Goal: Information Seeking & Learning: Learn about a topic

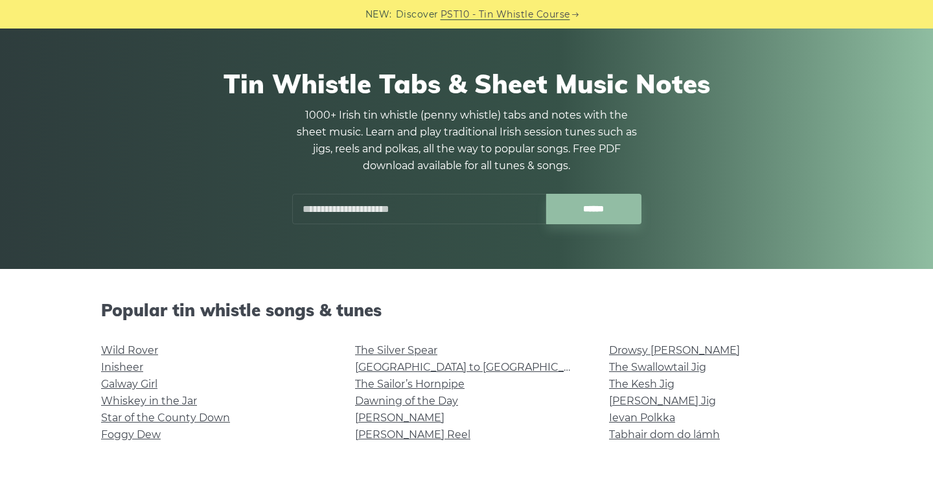
click at [320, 200] on input "text" at bounding box center [419, 209] width 254 height 30
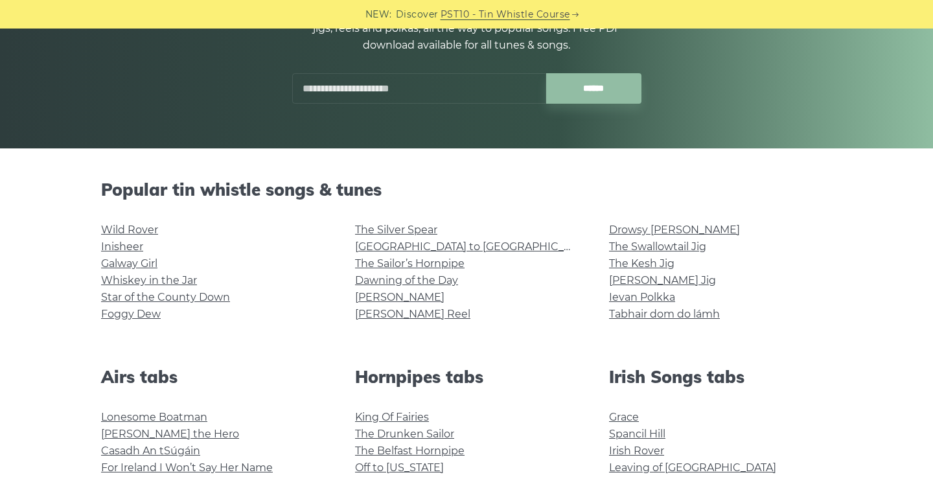
scroll to position [190, 0]
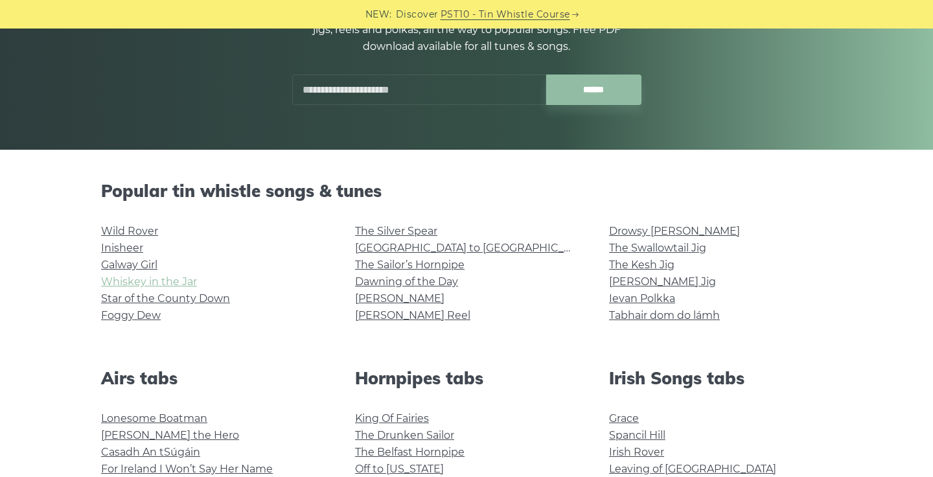
click at [144, 278] on link "Whiskey in the Jar" at bounding box center [149, 281] width 96 height 12
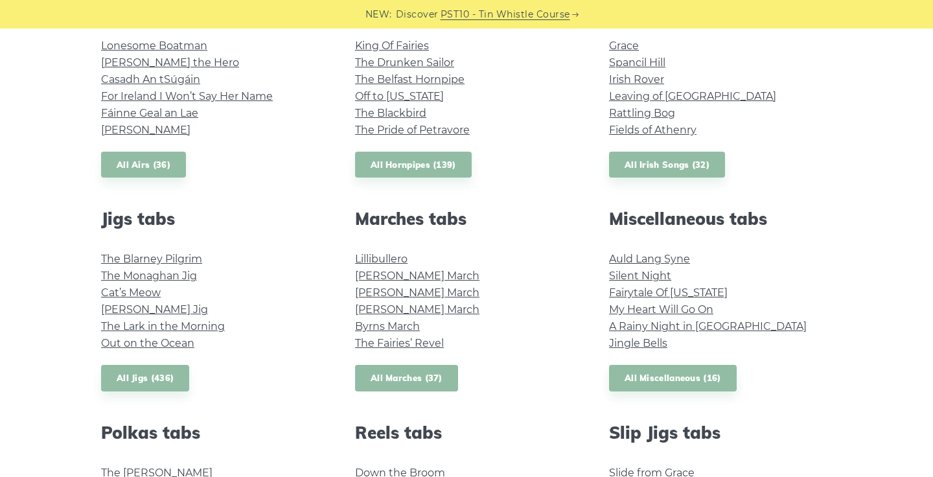
click at [417, 373] on link "All Marches (37)" at bounding box center [406, 378] width 103 height 27
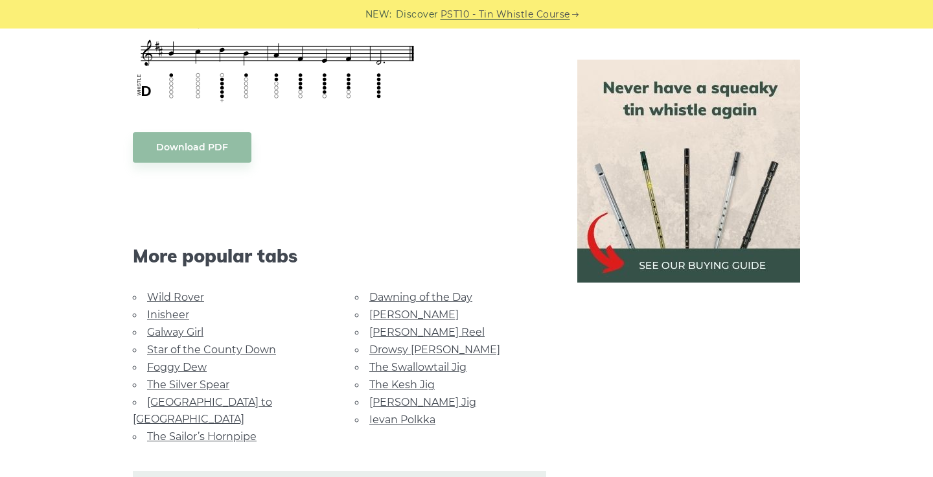
scroll to position [648, 0]
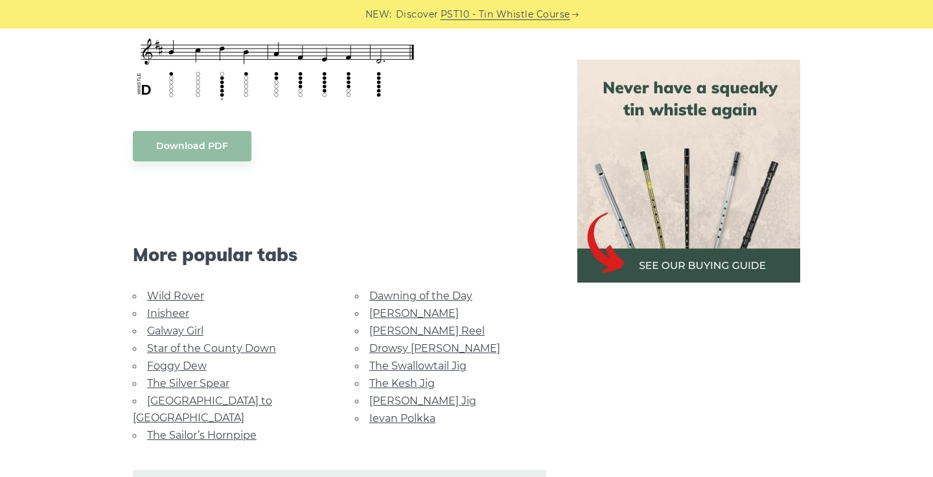
click at [182, 296] on link "Wild Rover" at bounding box center [175, 295] width 57 height 12
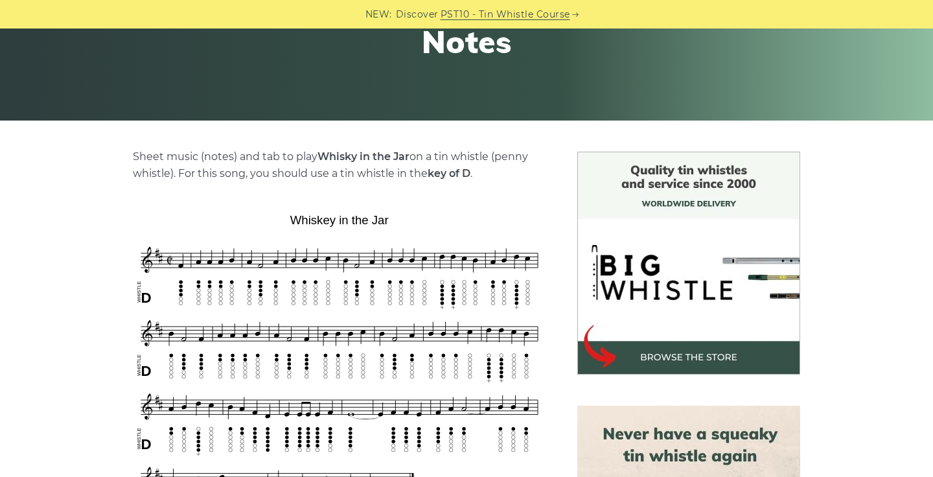
scroll to position [220, 0]
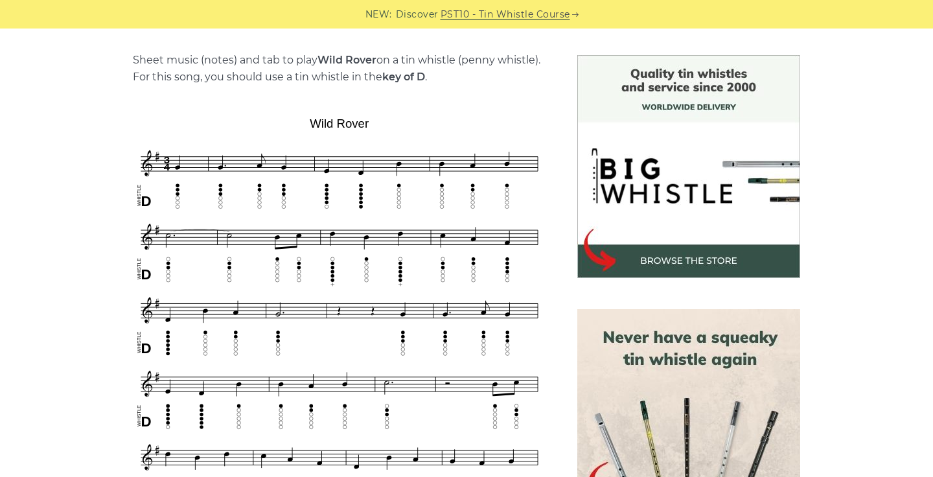
scroll to position [207, 0]
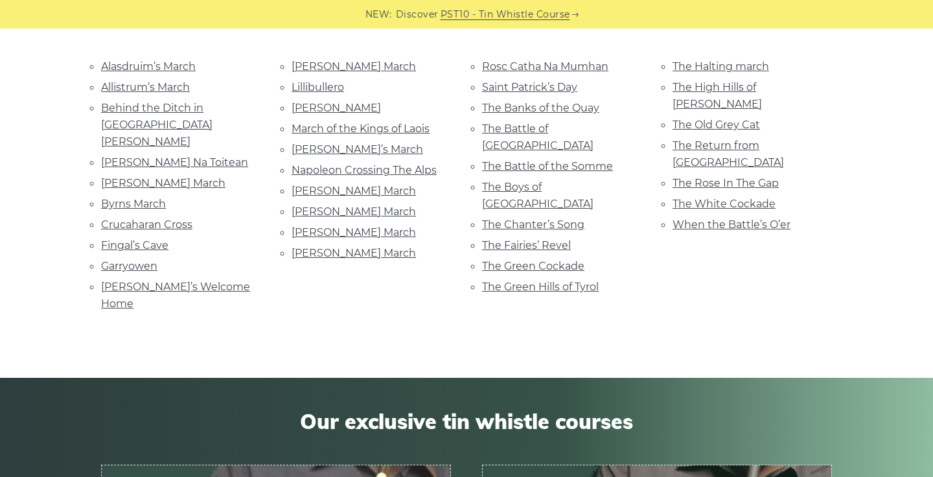
scroll to position [250, 0]
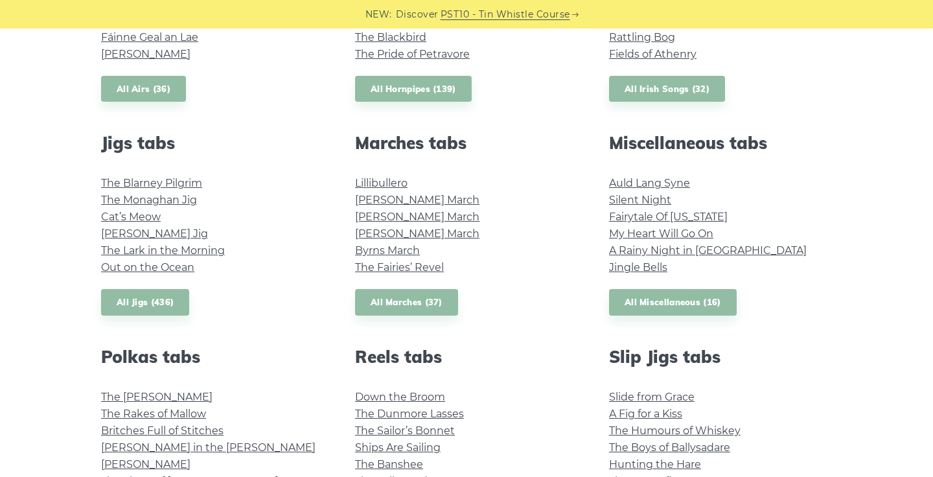
scroll to position [635, 0]
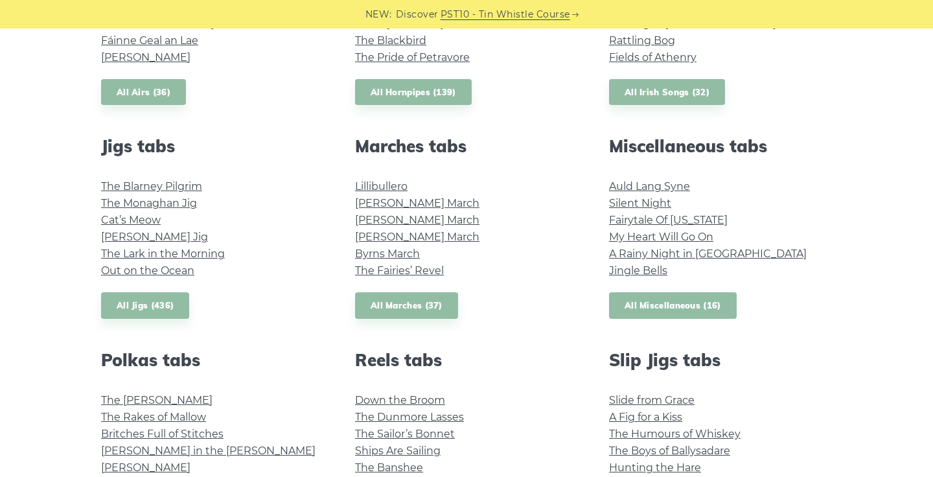
click at [659, 310] on link "All Miscellaneous (16)" at bounding box center [673, 305] width 128 height 27
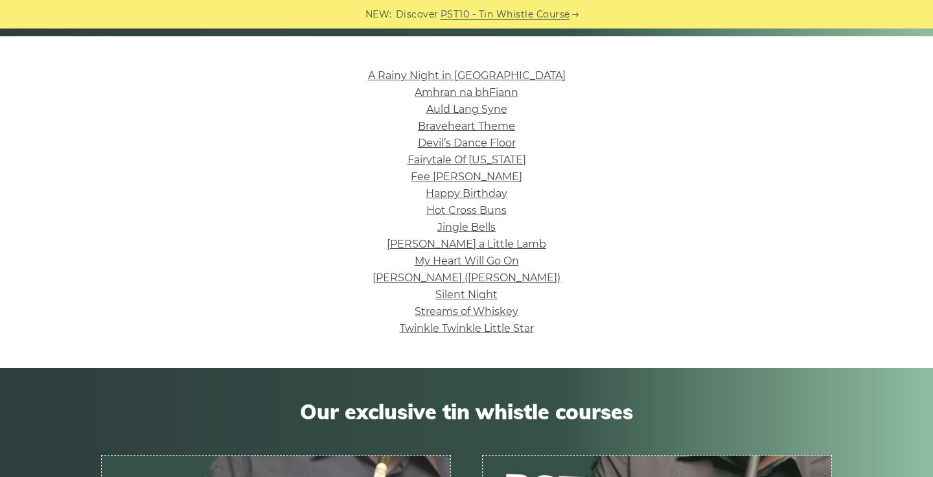
scroll to position [306, 0]
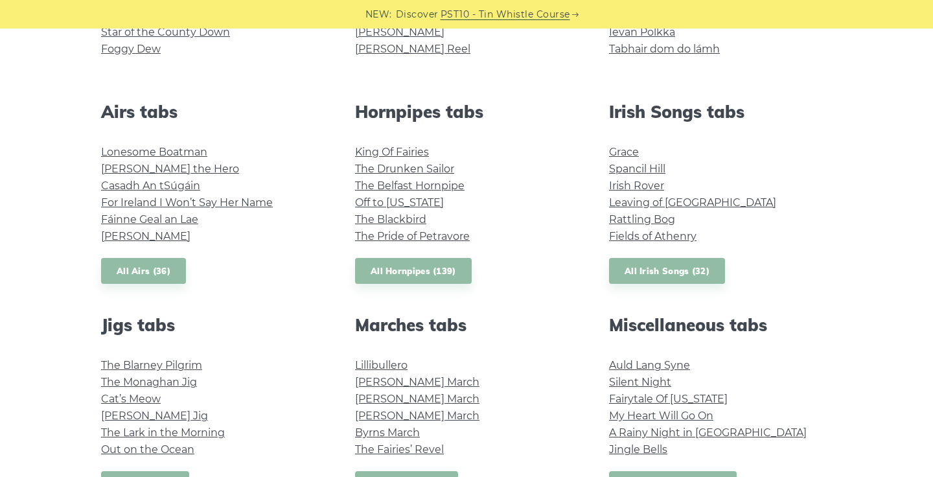
scroll to position [456, 0]
click at [674, 278] on link "All Irish Songs (32)" at bounding box center [667, 271] width 116 height 27
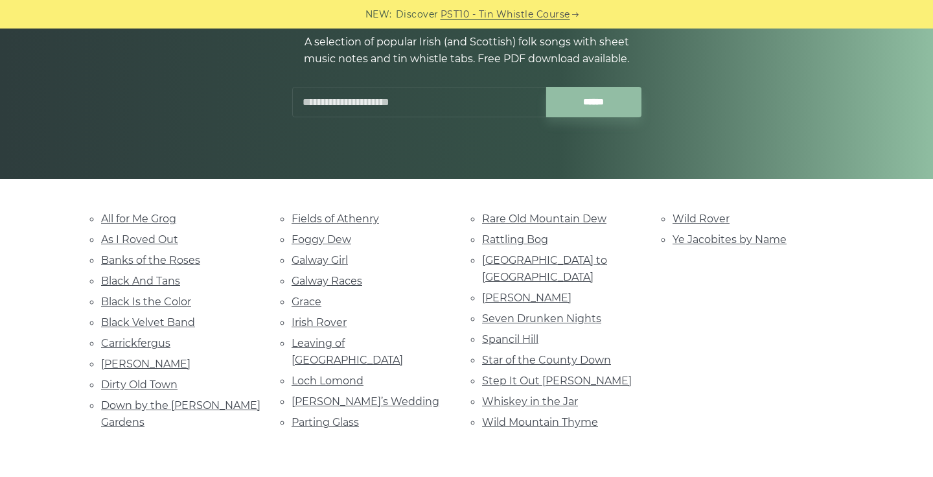
scroll to position [203, 0]
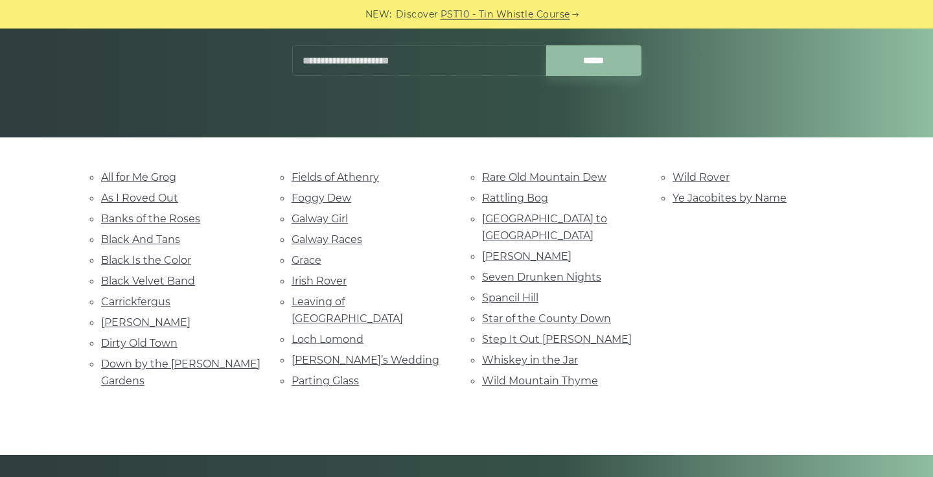
click at [376, 67] on input "text" at bounding box center [419, 60] width 254 height 30
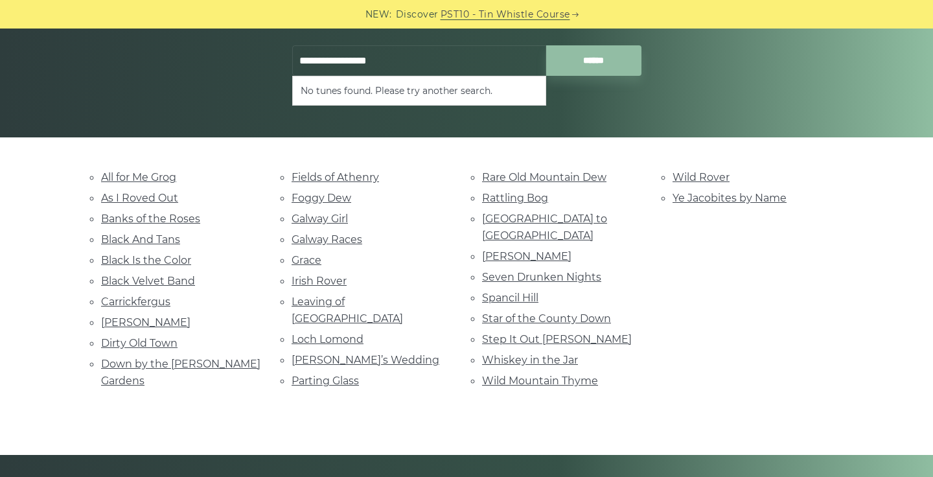
type input "**********"
click at [546, 45] on input "******" at bounding box center [593, 60] width 95 height 30
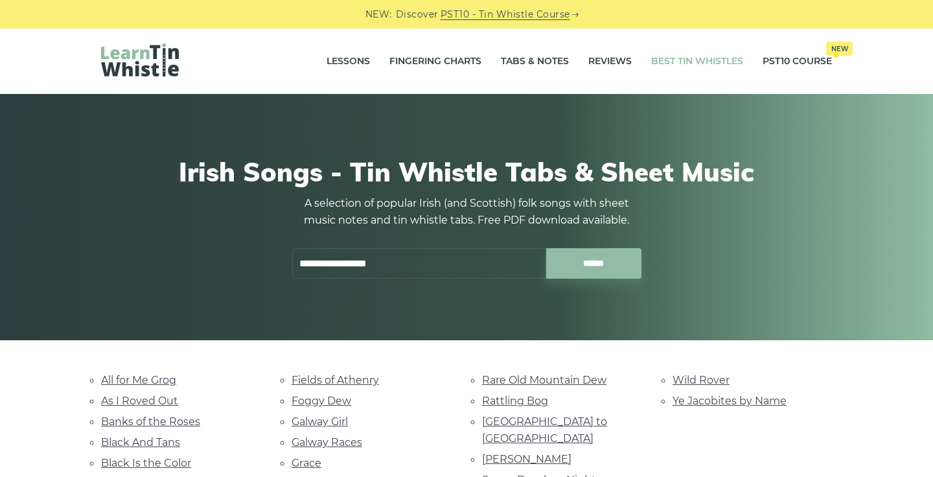
click at [695, 63] on link "Best Tin Whistles" at bounding box center [697, 61] width 92 height 32
